Goal: Task Accomplishment & Management: Complete application form

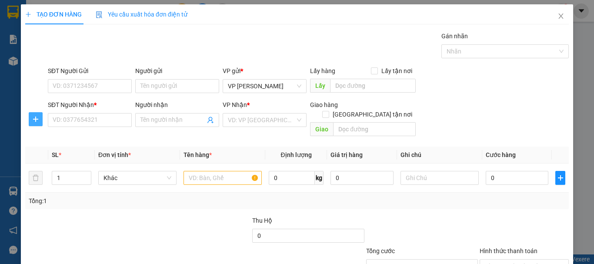
click at [33, 117] on icon "plus" at bounding box center [35, 119] width 7 height 7
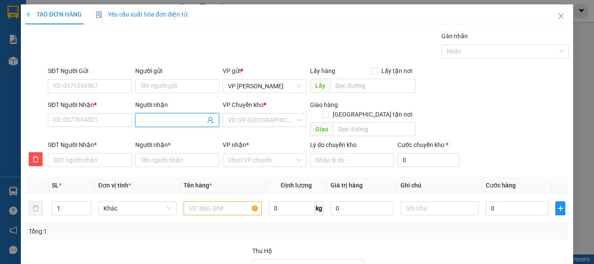
drag, startPoint x: 170, startPoint y: 115, endPoint x: 175, endPoint y: 119, distance: 6.2
click at [169, 116] on input "Người nhận" at bounding box center [173, 120] width 65 height 10
type input "N"
type input "NG"
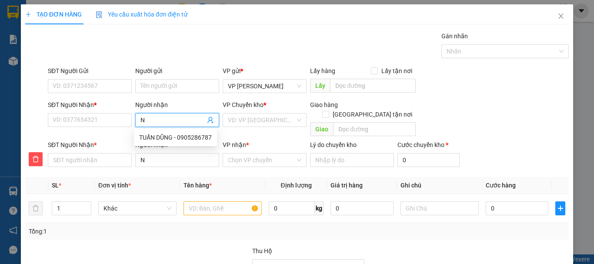
type input "NG"
type input "NGA"
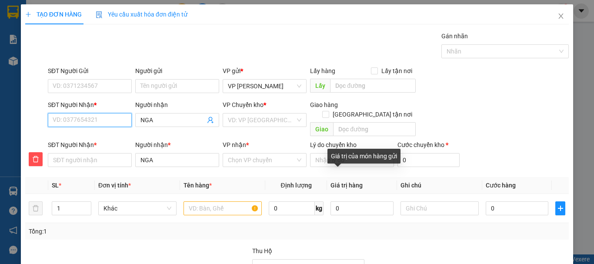
type input "0"
type input "09"
type input "093"
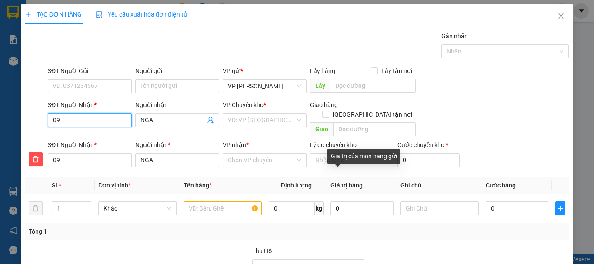
type input "093"
type input "0935"
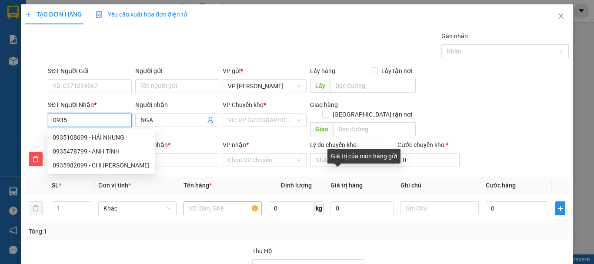
type input "09350"
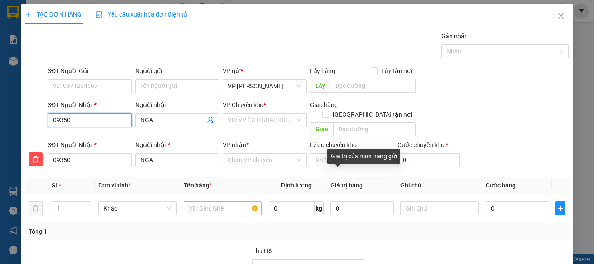
type input "093500"
type input "0935005"
type input "09350051"
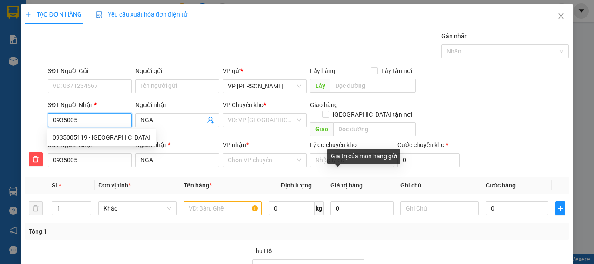
type input "09350051"
type input "093500511"
type input "0935005119"
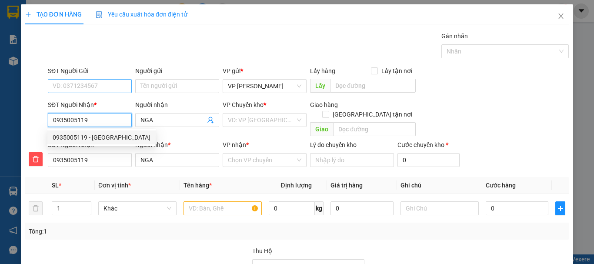
type input "0935005119"
click at [104, 86] on input "SĐT Người Gửi" at bounding box center [90, 86] width 84 height 14
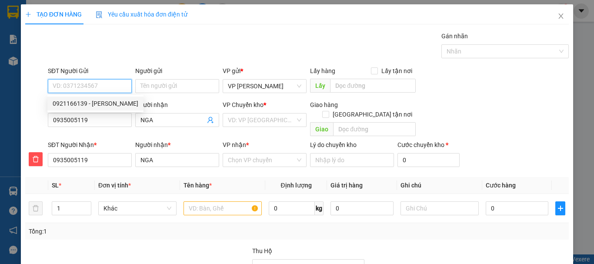
click at [80, 105] on div "0921166139 - [PERSON_NAME]" at bounding box center [96, 104] width 86 height 10
type input "0921166139"
type input "HUỆ CHÂU"
type input "200.000"
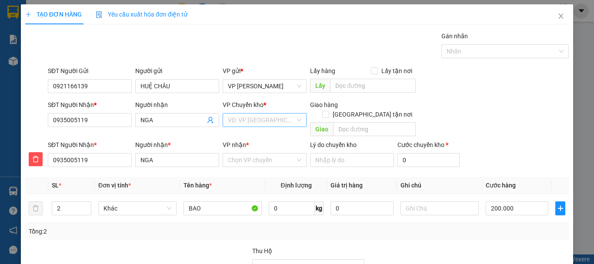
click at [258, 120] on input "search" at bounding box center [261, 120] width 67 height 13
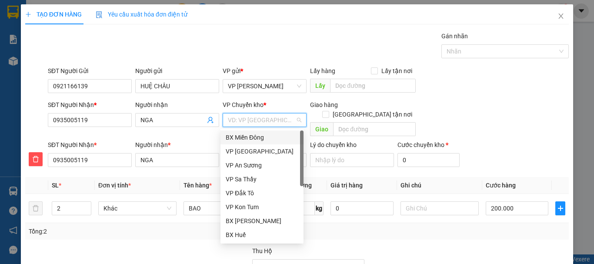
click at [247, 137] on div "BX Miền Đông" at bounding box center [262, 138] width 73 height 10
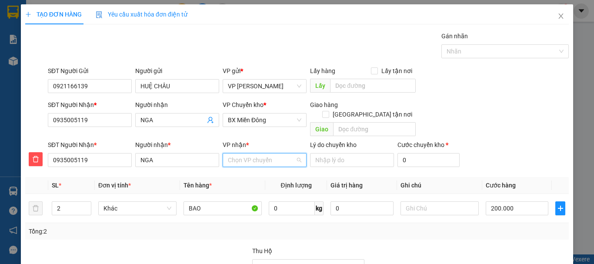
click at [243, 154] on input "VP nhận *" at bounding box center [261, 160] width 67 height 13
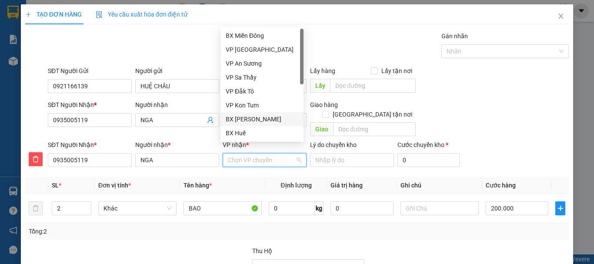
click at [258, 121] on div "BX [PERSON_NAME]" at bounding box center [262, 119] width 73 height 10
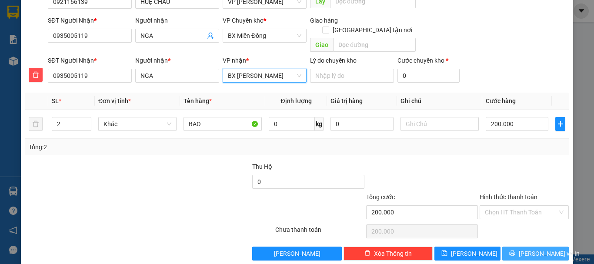
scroll to position [88, 0]
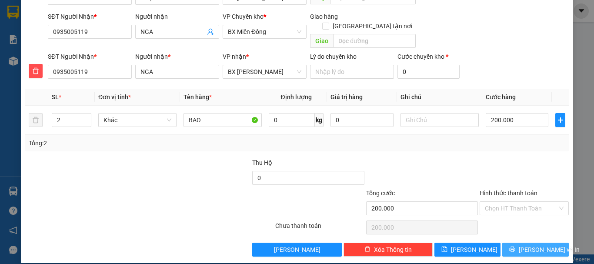
click at [539, 245] on span "[PERSON_NAME] và In" at bounding box center [549, 250] width 61 height 10
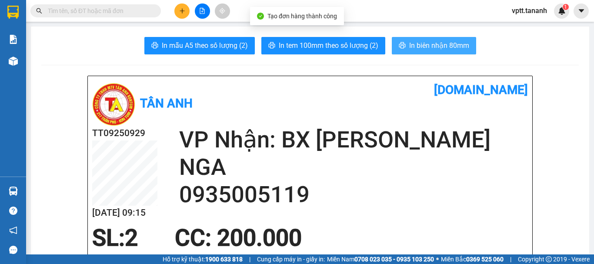
click at [446, 47] on span "In biên nhận 80mm" at bounding box center [439, 45] width 60 height 11
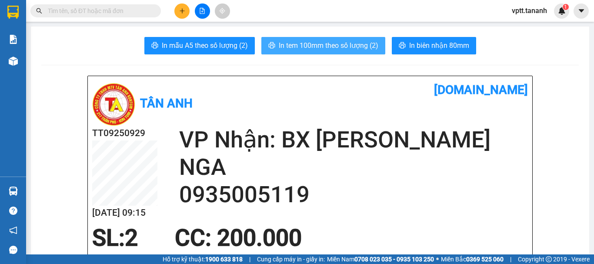
click at [365, 47] on span "In tem 100mm theo số lượng (2)" at bounding box center [329, 45] width 100 height 11
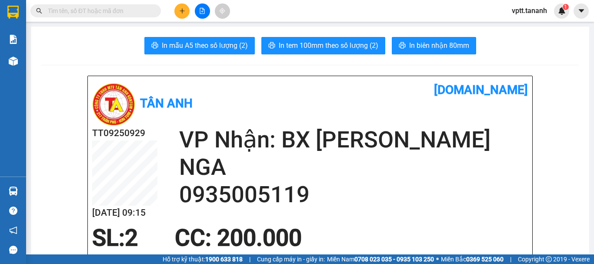
click at [184, 12] on icon "plus" at bounding box center [182, 11] width 6 height 6
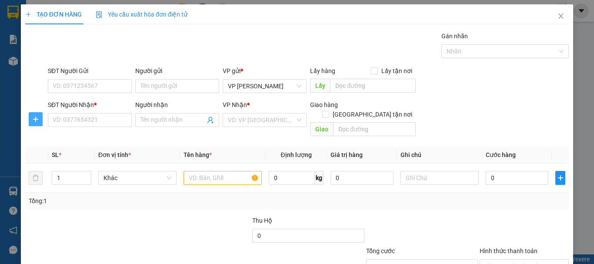
click at [31, 118] on span "plus" at bounding box center [35, 119] width 13 height 7
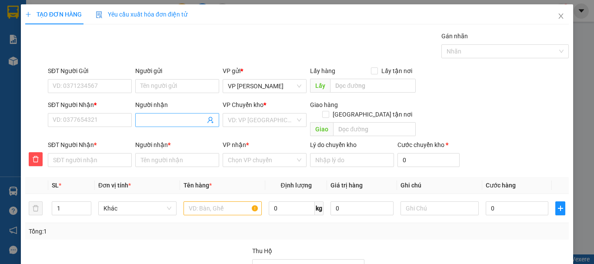
click at [163, 124] on input "Người nhận" at bounding box center [173, 120] width 65 height 10
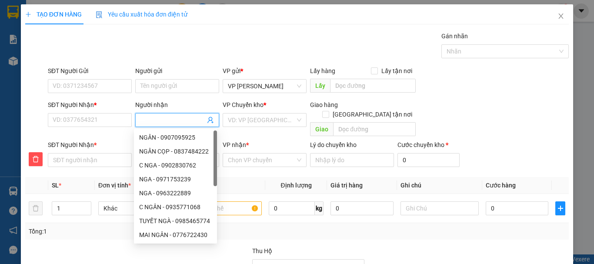
type input "T"
type input "TH"
type input "THU"
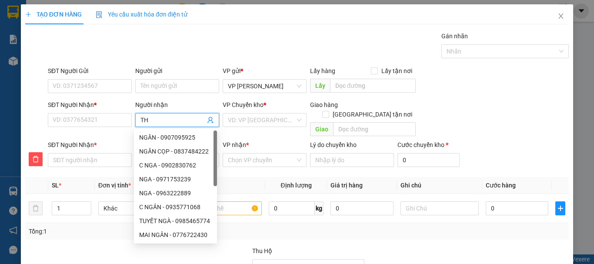
type input "THU"
type input "THƯ"
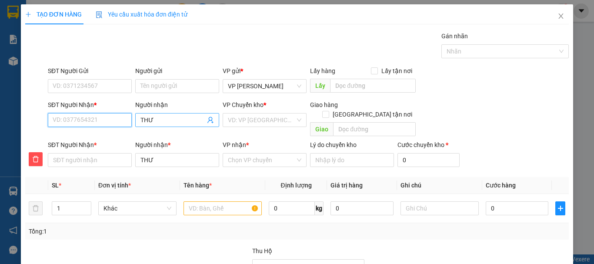
type input "0"
type input "03"
type input "037"
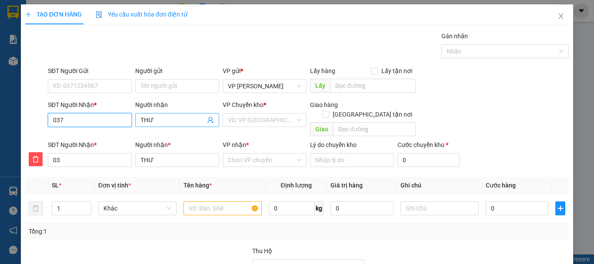
type input "037"
type input "0374"
type input "03744"
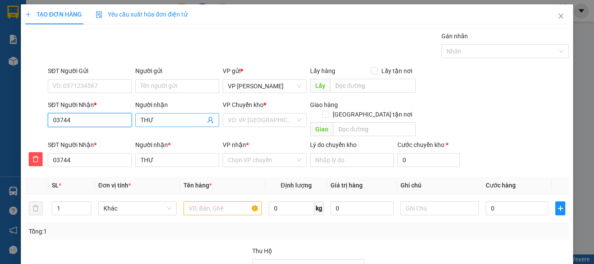
type input "037441"
type input "0374410"
type input "03744102"
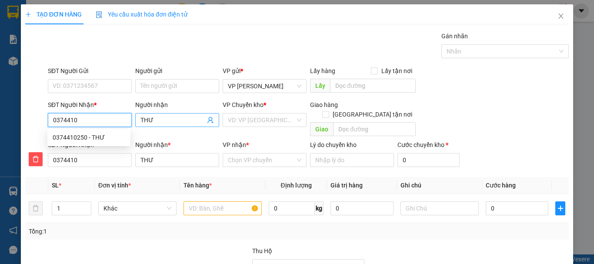
type input "03744102"
type input "037441025"
type input "0374410250"
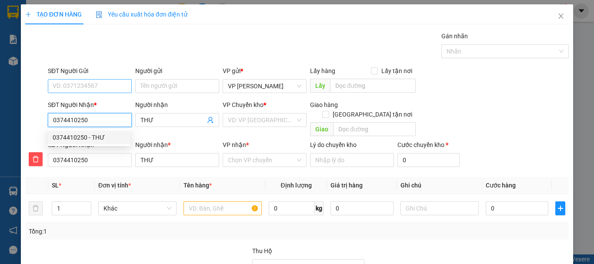
type input "0374410250"
click at [72, 86] on input "SĐT Người Gửi" at bounding box center [90, 86] width 84 height 14
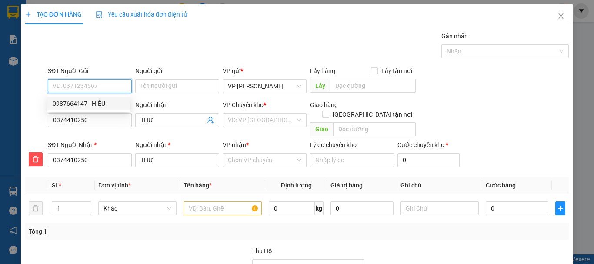
click at [91, 103] on div "0987664147 - HIẾU" at bounding box center [89, 104] width 73 height 10
type input "0987664147"
type input "HIẾU"
type input "200.000"
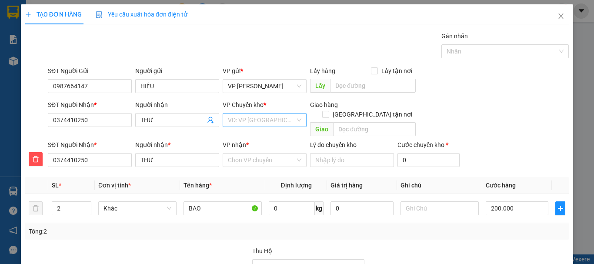
click at [243, 121] on input "search" at bounding box center [261, 120] width 67 height 13
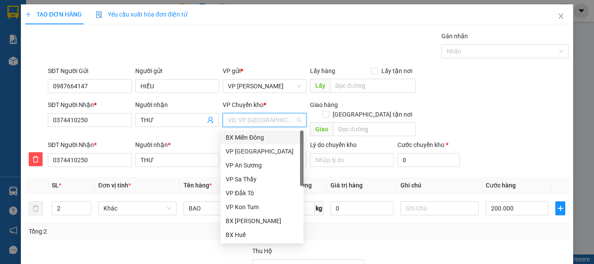
click at [254, 136] on div "BX Miền Đông" at bounding box center [262, 138] width 73 height 10
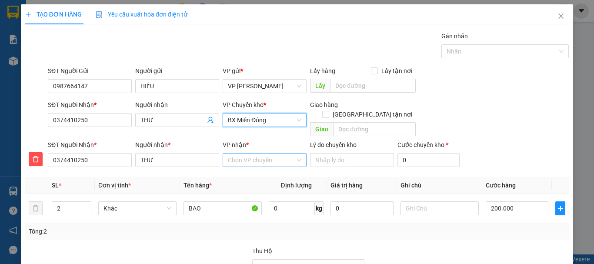
click at [254, 154] on input "VP nhận *" at bounding box center [261, 160] width 67 height 13
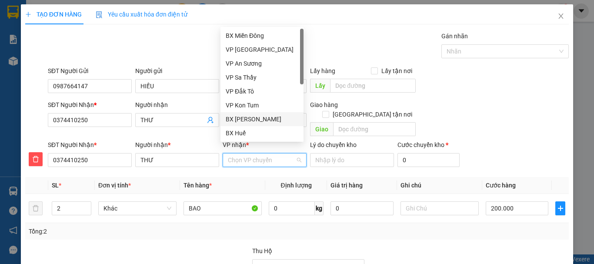
click at [259, 119] on div "BX [PERSON_NAME]" at bounding box center [262, 119] width 73 height 10
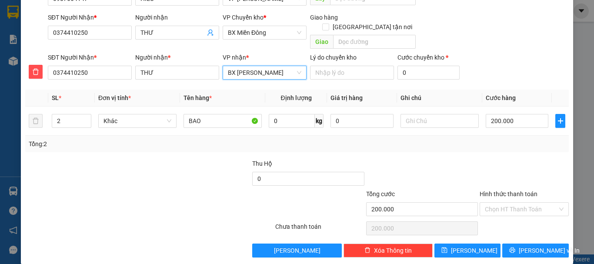
scroll to position [88, 0]
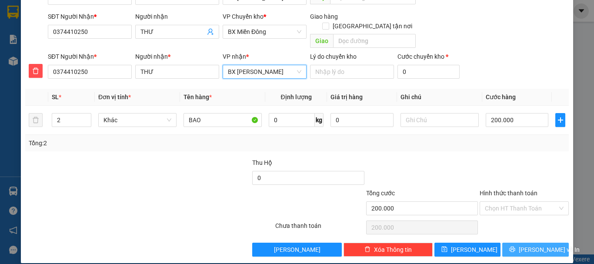
click at [525, 245] on span "[PERSON_NAME] và In" at bounding box center [549, 250] width 61 height 10
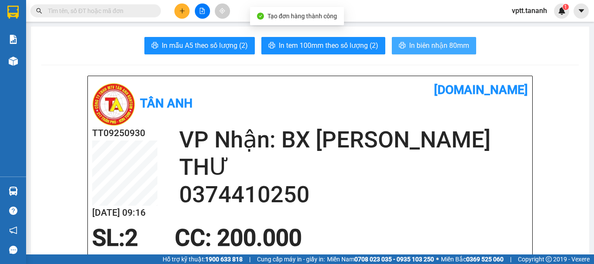
click at [412, 45] on span "In biên nhận 80mm" at bounding box center [439, 45] width 60 height 11
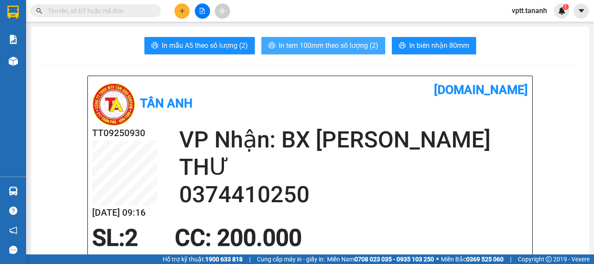
click at [321, 47] on span "In tem 100mm theo số lượng (2)" at bounding box center [329, 45] width 100 height 11
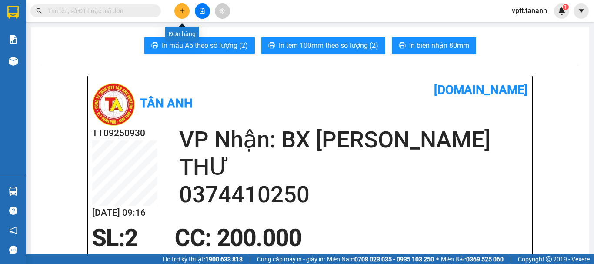
click at [177, 9] on button at bounding box center [181, 10] width 15 height 15
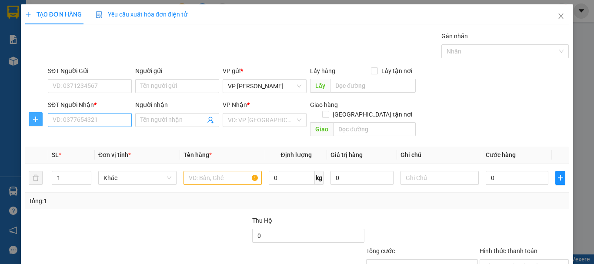
drag, startPoint x: 38, startPoint y: 117, endPoint x: 110, endPoint y: 123, distance: 72.1
click at [38, 117] on icon "plus" at bounding box center [35, 119] width 7 height 7
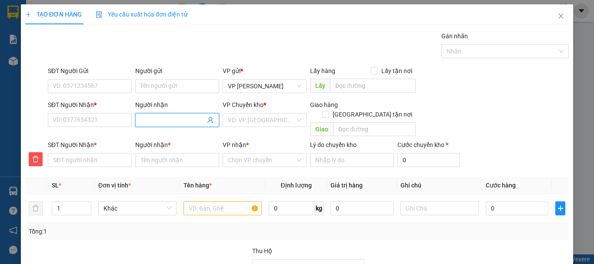
drag, startPoint x: 152, startPoint y: 122, endPoint x: 169, endPoint y: 119, distance: 17.7
click at [152, 121] on input "Người nhận" at bounding box center [173, 120] width 65 height 10
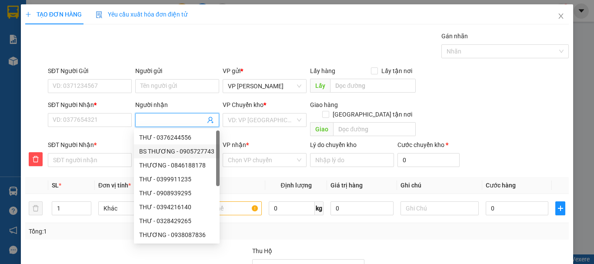
type input "L"
type input "LO"
type input "LÔ"
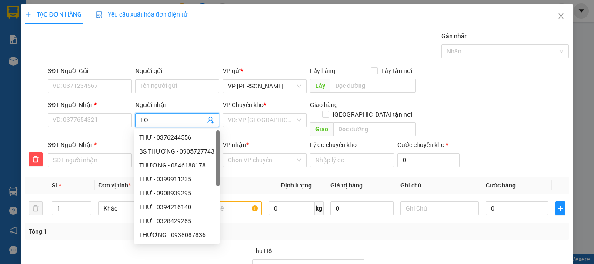
type input "LÔ"
type input "LÔC"
type input "LỘC"
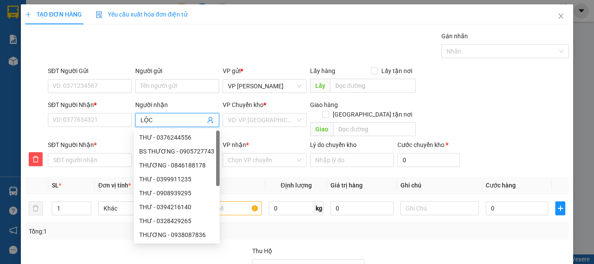
type input "LỘC"
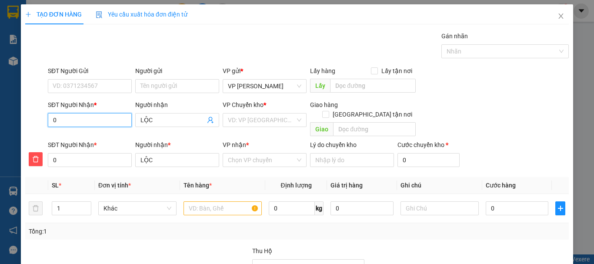
type input "0"
type input "09"
type input "097"
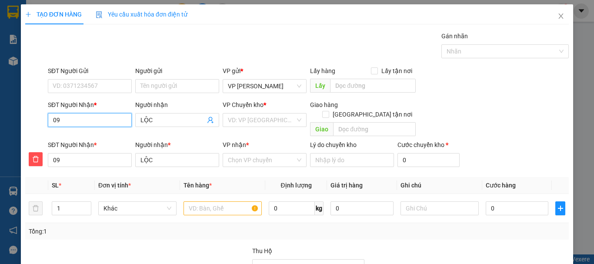
type input "097"
type input "0971"
type input "09713"
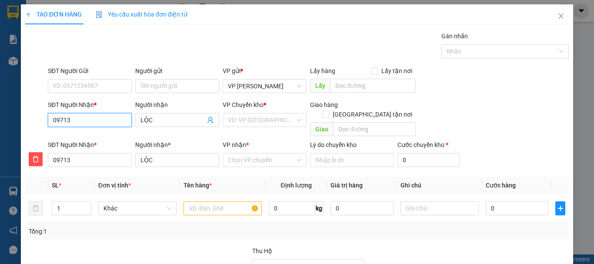
type input "097131"
type input "0971313"
type input "09713130"
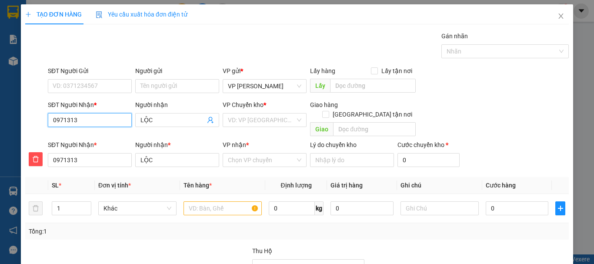
type input "09713130"
type input "097131301"
type input "0971313019"
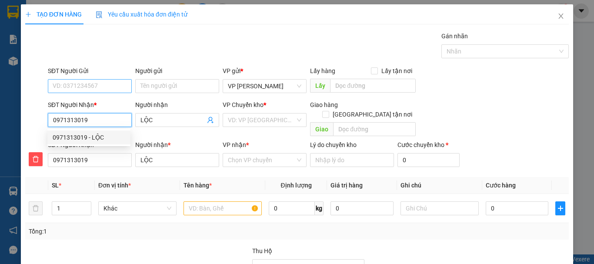
type input "0971313019"
click at [87, 87] on input "SĐT Người Gửi" at bounding box center [90, 86] width 84 height 14
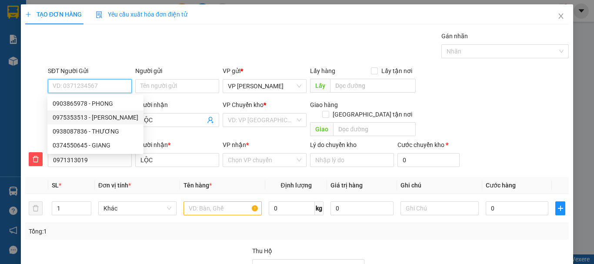
click at [72, 118] on div "0975353513 - [PERSON_NAME]" at bounding box center [96, 118] width 86 height 10
type input "0975353513"
type input "HÀ"
type input "50.000"
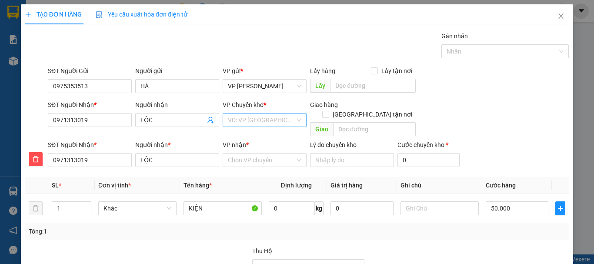
click at [250, 121] on input "search" at bounding box center [261, 120] width 67 height 13
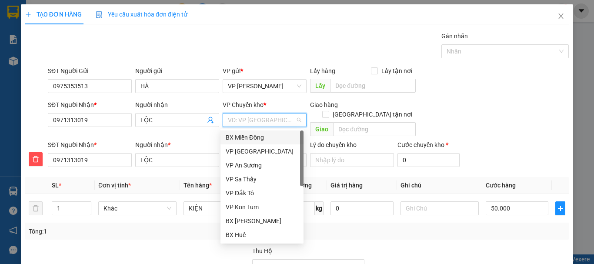
click at [248, 137] on div "BX Miền Đông" at bounding box center [262, 138] width 73 height 10
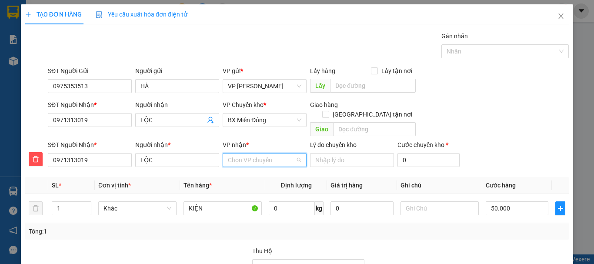
click at [251, 154] on input "VP nhận *" at bounding box center [261, 160] width 67 height 13
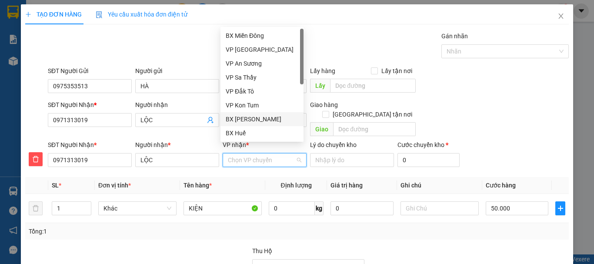
click at [254, 118] on div "BX [PERSON_NAME]" at bounding box center [262, 119] width 73 height 10
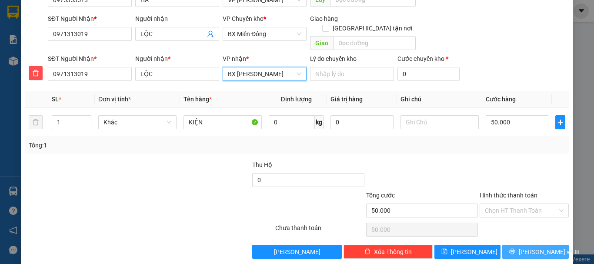
scroll to position [88, 0]
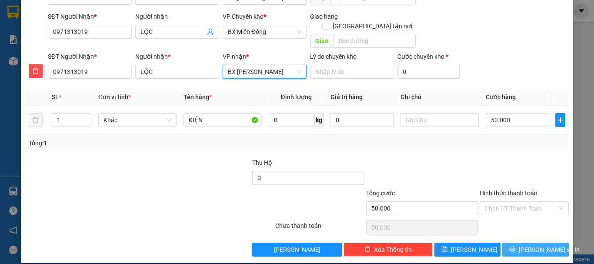
click at [516, 246] on icon "printer" at bounding box center [512, 249] width 6 height 6
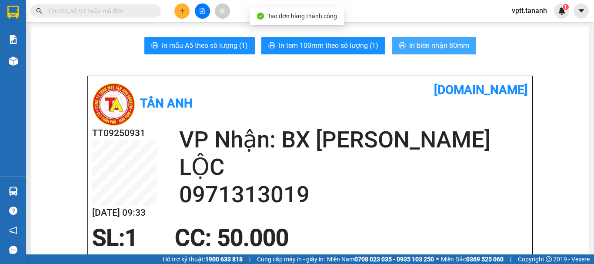
click at [432, 44] on span "In biên nhận 80mm" at bounding box center [439, 45] width 60 height 11
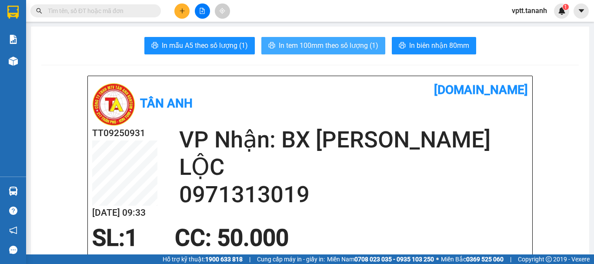
click at [322, 38] on button "In tem 100mm theo số lượng (1)" at bounding box center [323, 45] width 124 height 17
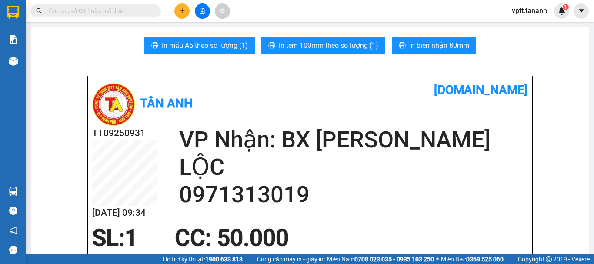
scroll to position [51, 0]
click at [181, 10] on icon "plus" at bounding box center [182, 11] width 6 height 6
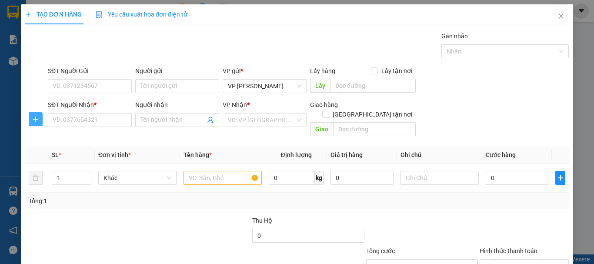
drag, startPoint x: 37, startPoint y: 117, endPoint x: 46, endPoint y: 117, distance: 8.3
click at [38, 117] on icon "plus" at bounding box center [35, 119] width 7 height 7
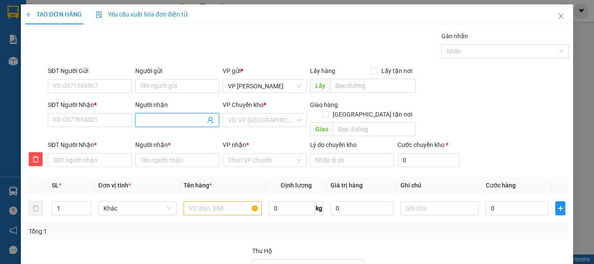
click at [161, 119] on input "Người nhận" at bounding box center [173, 120] width 65 height 10
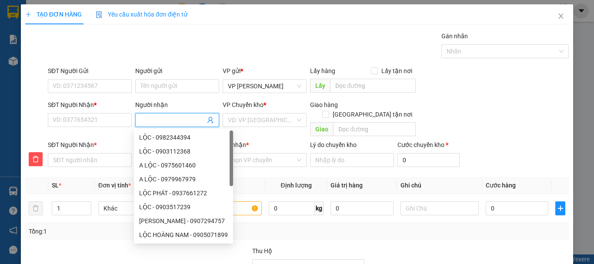
type input "N"
type input "NG"
type input "NGO"
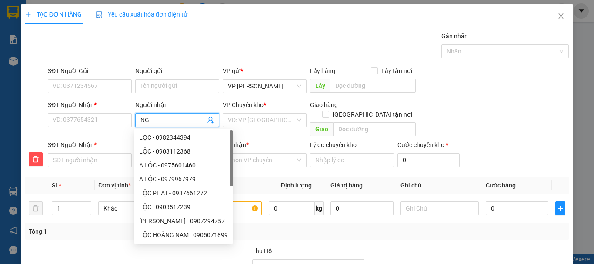
type input "NGO"
type input "NGOC"
type input "NGỌC"
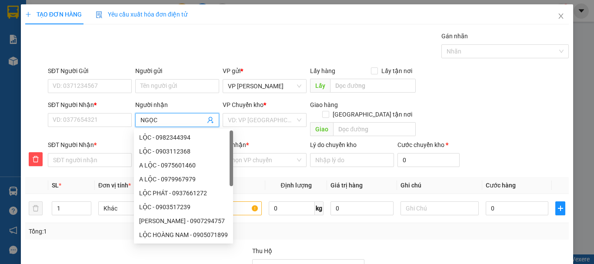
type input "NGỌC"
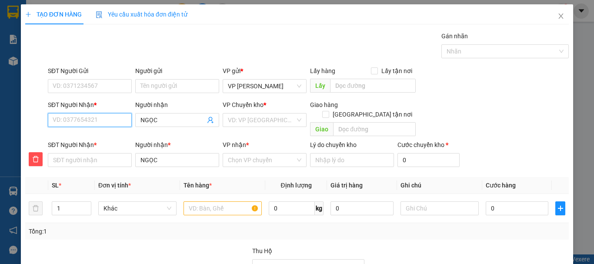
type input "0"
type input "09"
type input "097"
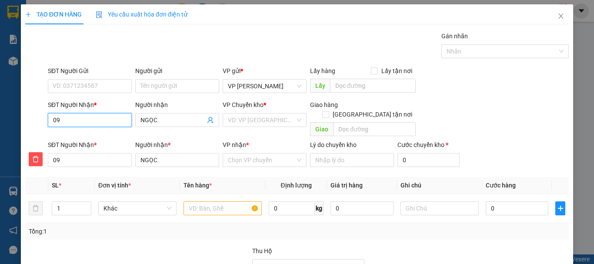
type input "097"
type input "0979"
type input "09794"
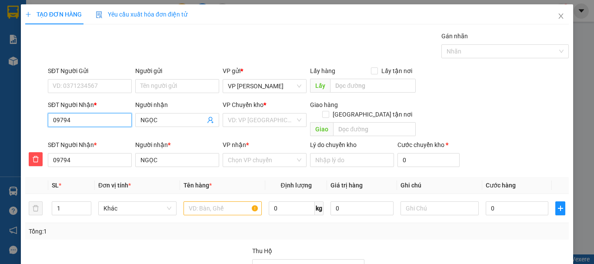
type input "097947"
type input "0979479"
type input "09794790"
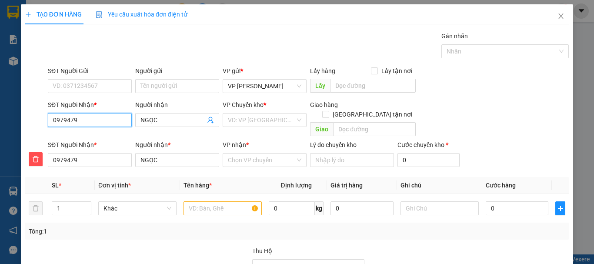
type input "09794790"
type input "097947903"
type input "0979479035"
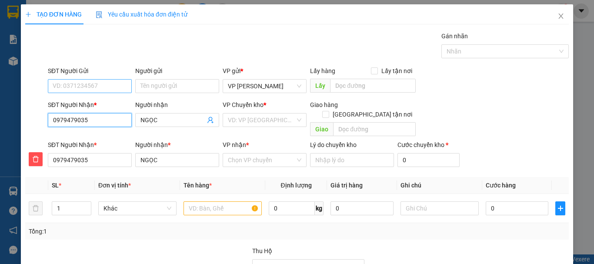
type input "0979479035"
click at [97, 84] on input "SĐT Người Gửi" at bounding box center [90, 86] width 84 height 14
type input "02837750998"
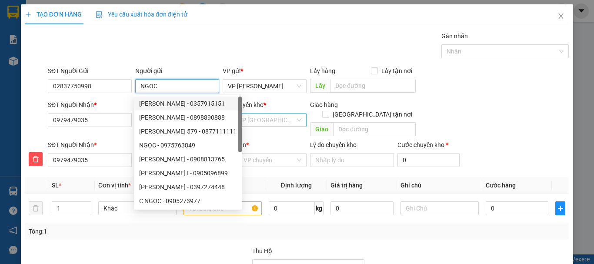
type input "NGỌC"
click at [257, 121] on input "search" at bounding box center [261, 120] width 67 height 13
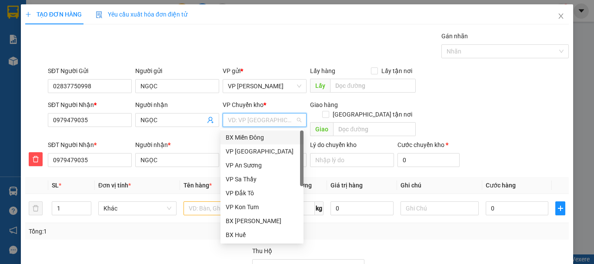
click at [260, 139] on div "BX Miền Đông" at bounding box center [262, 138] width 73 height 10
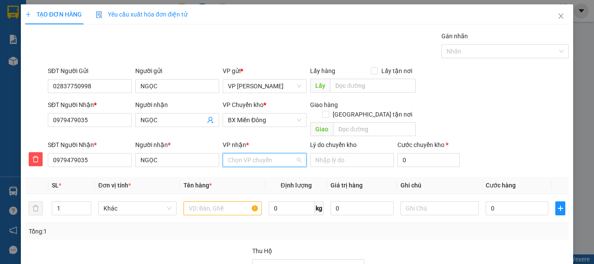
click at [254, 154] on input "VP nhận *" at bounding box center [261, 160] width 67 height 13
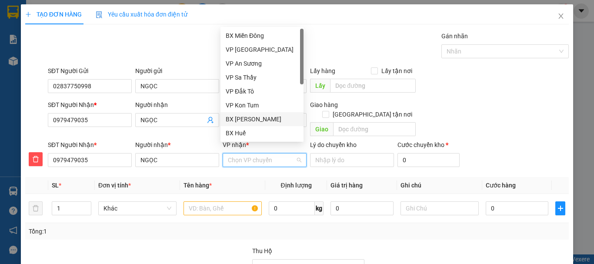
click at [248, 117] on div "BX [PERSON_NAME]" at bounding box center [262, 119] width 73 height 10
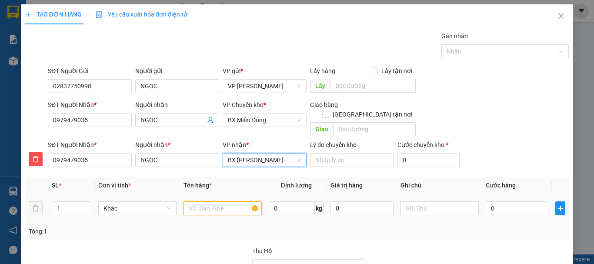
click at [216, 201] on input "text" at bounding box center [223, 208] width 78 height 14
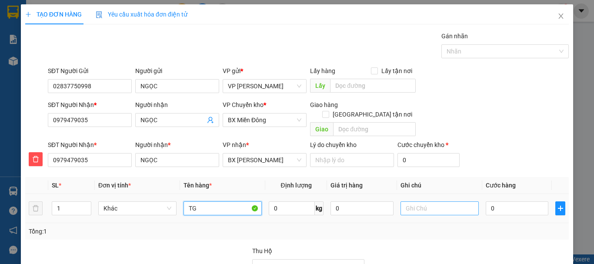
type input "TG"
click at [424, 201] on input "text" at bounding box center [440, 208] width 78 height 14
type input "BÁNH"
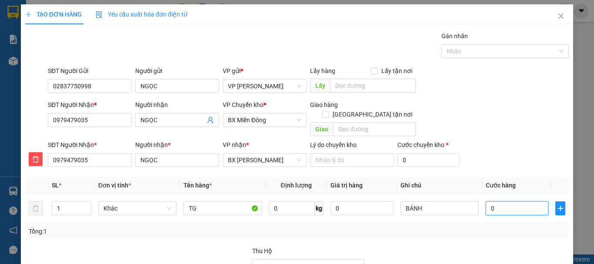
type input "5"
type input "50"
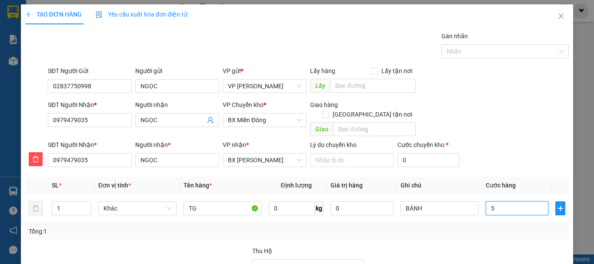
type input "50"
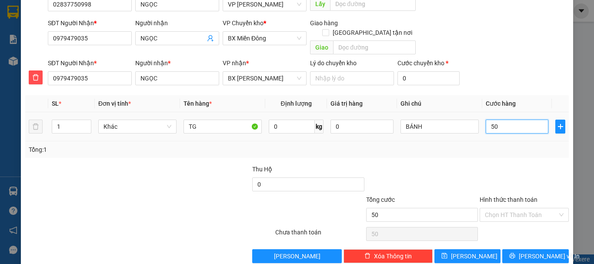
scroll to position [88, 0]
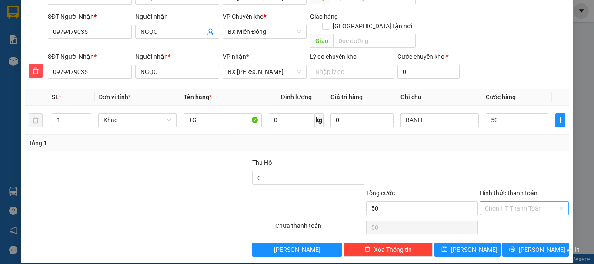
type input "50.000"
click at [516, 202] on input "Hình thức thanh toán" at bounding box center [521, 208] width 73 height 13
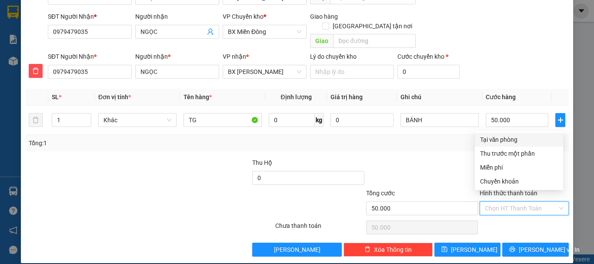
click at [501, 140] on div "Tại văn phòng" at bounding box center [519, 140] width 78 height 10
type input "0"
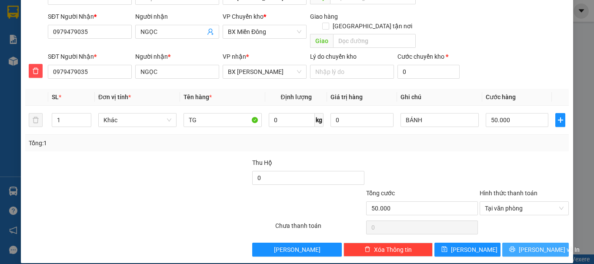
click at [532, 245] on span "[PERSON_NAME] và In" at bounding box center [549, 250] width 61 height 10
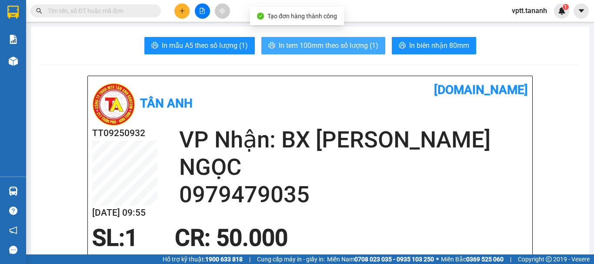
click at [355, 46] on span "In tem 100mm theo số lượng (1)" at bounding box center [329, 45] width 100 height 11
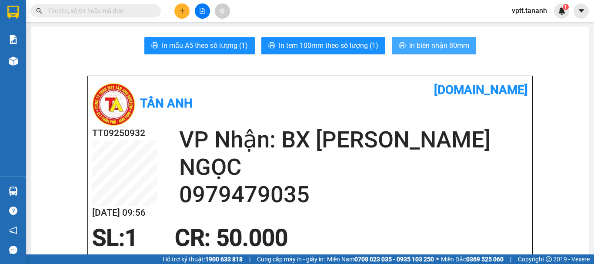
click at [428, 44] on span "In biên nhận 80mm" at bounding box center [439, 45] width 60 height 11
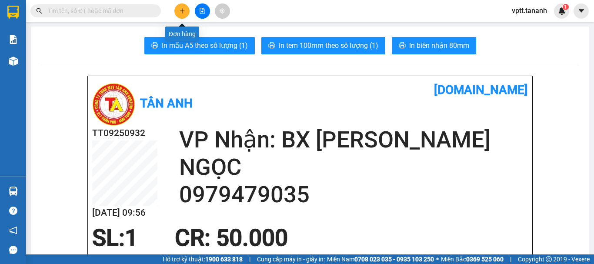
click at [179, 12] on icon "plus" at bounding box center [182, 11] width 6 height 6
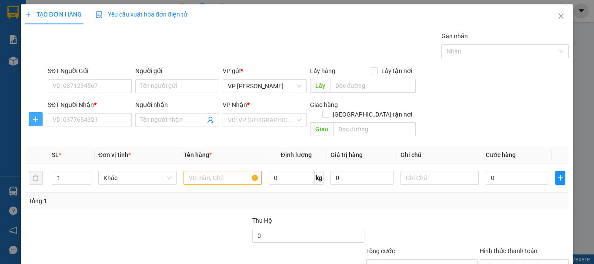
drag, startPoint x: 33, startPoint y: 119, endPoint x: 94, endPoint y: 112, distance: 61.3
click at [34, 119] on icon "plus" at bounding box center [35, 119] width 7 height 7
